Goal: Transaction & Acquisition: Book appointment/travel/reservation

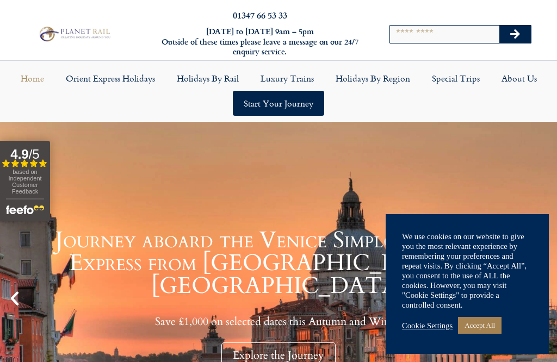
click at [473, 327] on link "Accept All" at bounding box center [480, 325] width 44 height 17
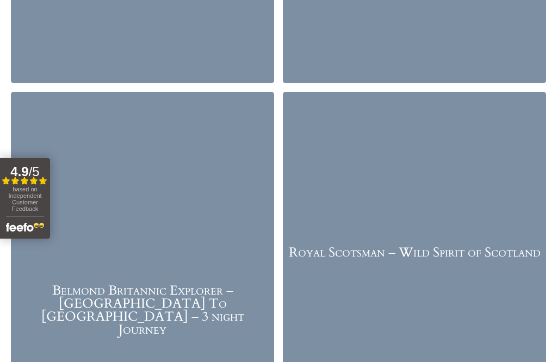
scroll to position [1958, 0]
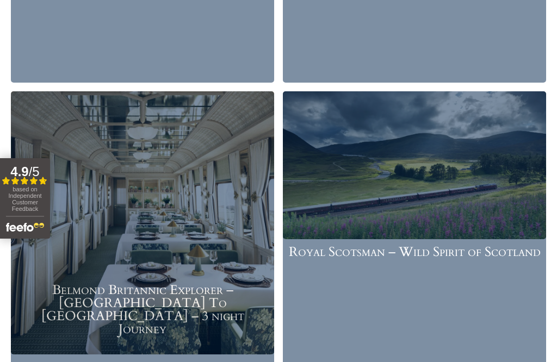
click at [1, 182] on button "4.9 / 5 Filled star Filled star Filled star Filled star Partial star based on I…" at bounding box center [25, 198] width 50 height 80
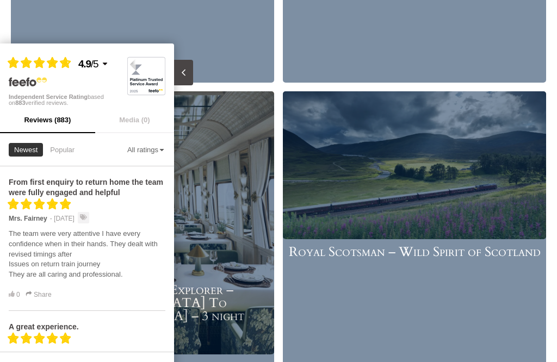
click at [333, 91] on img at bounding box center [414, 165] width 263 height 148
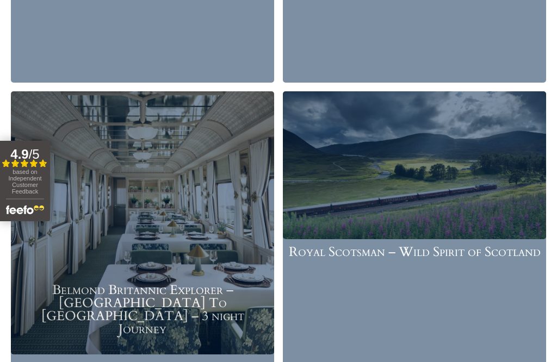
click at [323, 91] on img at bounding box center [414, 165] width 263 height 148
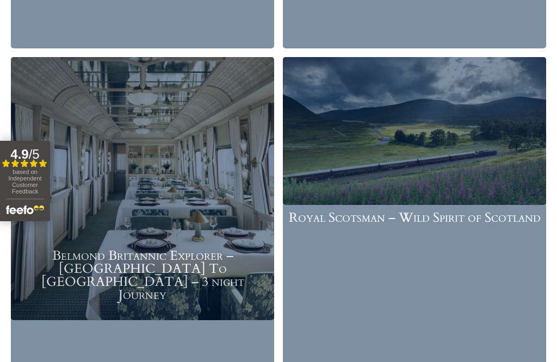
click at [337, 78] on img at bounding box center [414, 131] width 263 height 148
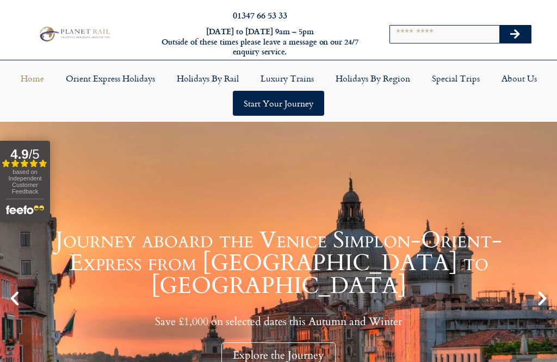
click at [434, 69] on link "Special Trips" at bounding box center [456, 78] width 70 height 25
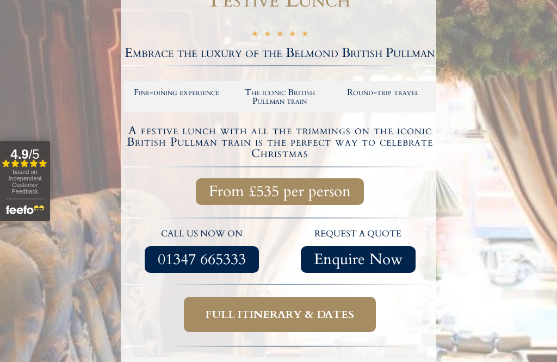
scroll to position [192, 0]
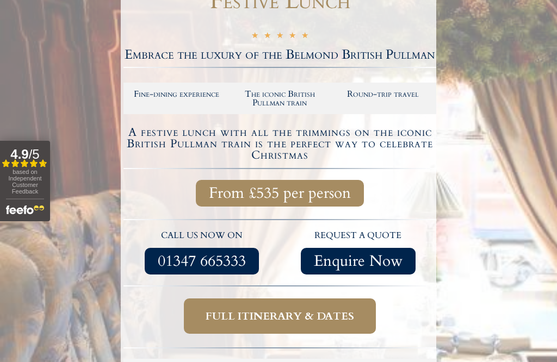
click at [257, 309] on span "Full itinerary & dates" at bounding box center [280, 316] width 148 height 14
